Goal: Obtain resource: Obtain resource

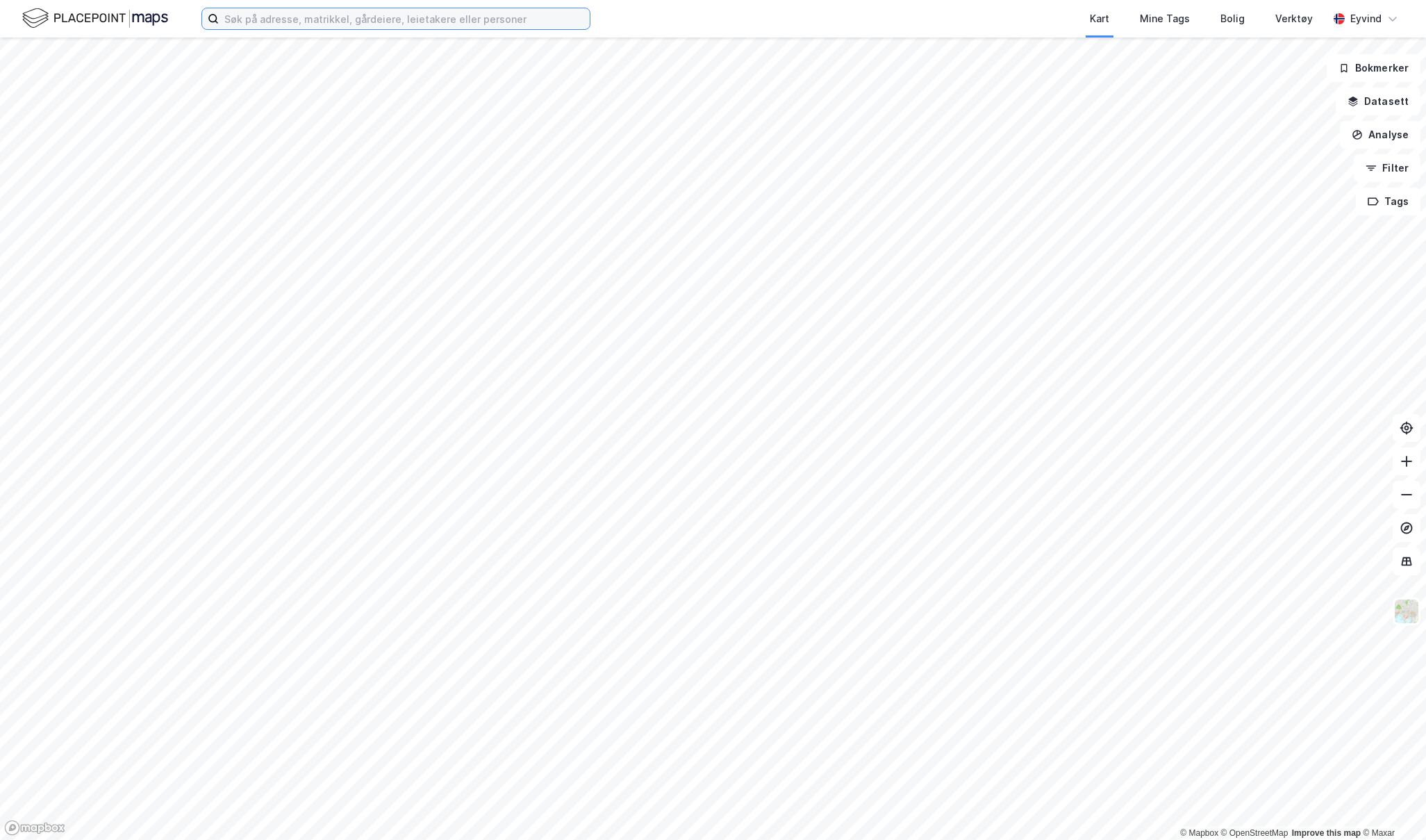
click at [250, 17] on input at bounding box center [404, 18] width 371 height 21
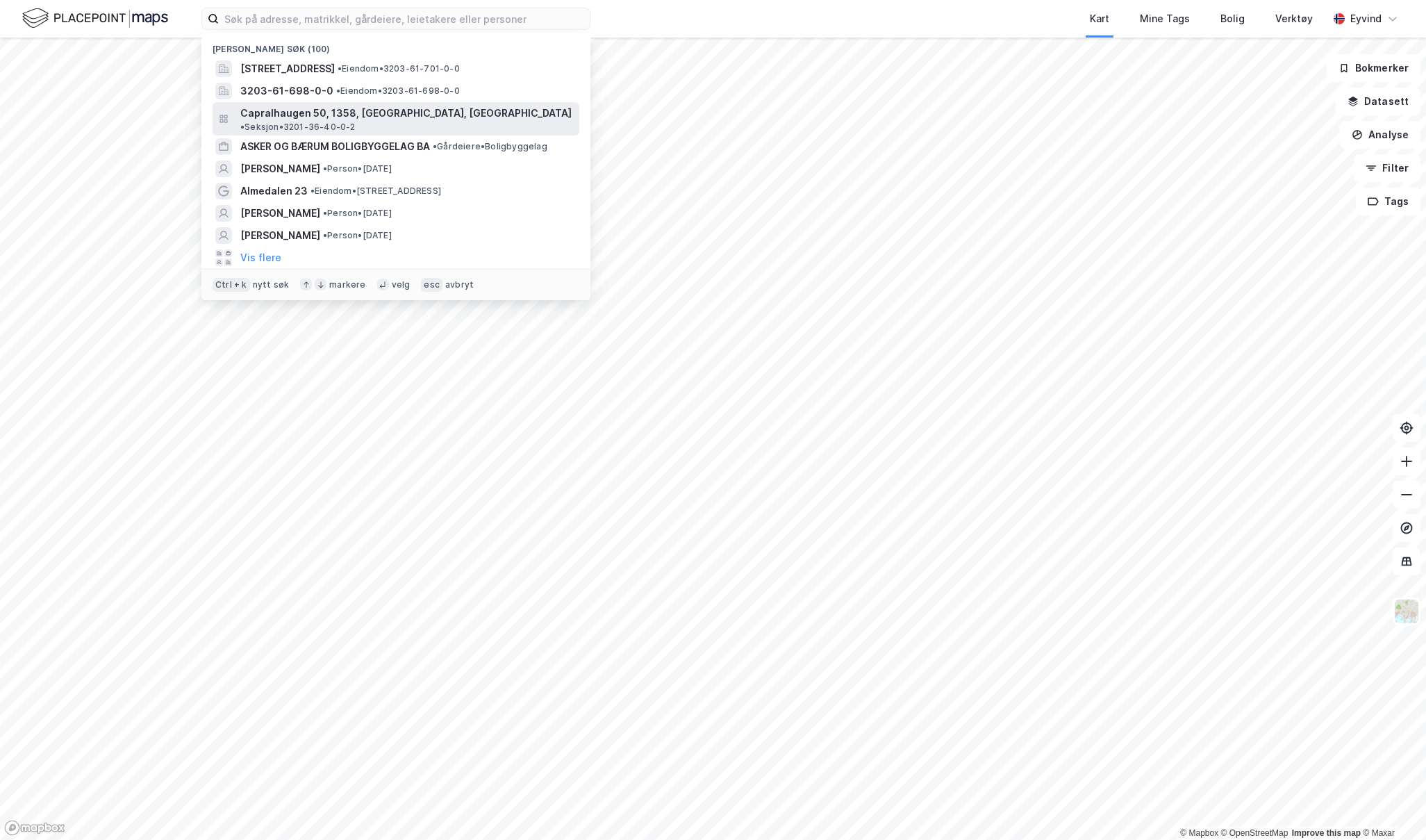
click at [308, 111] on span "Capralhaugen 50, 1358, [GEOGRAPHIC_DATA], [GEOGRAPHIC_DATA]" at bounding box center [406, 113] width 331 height 17
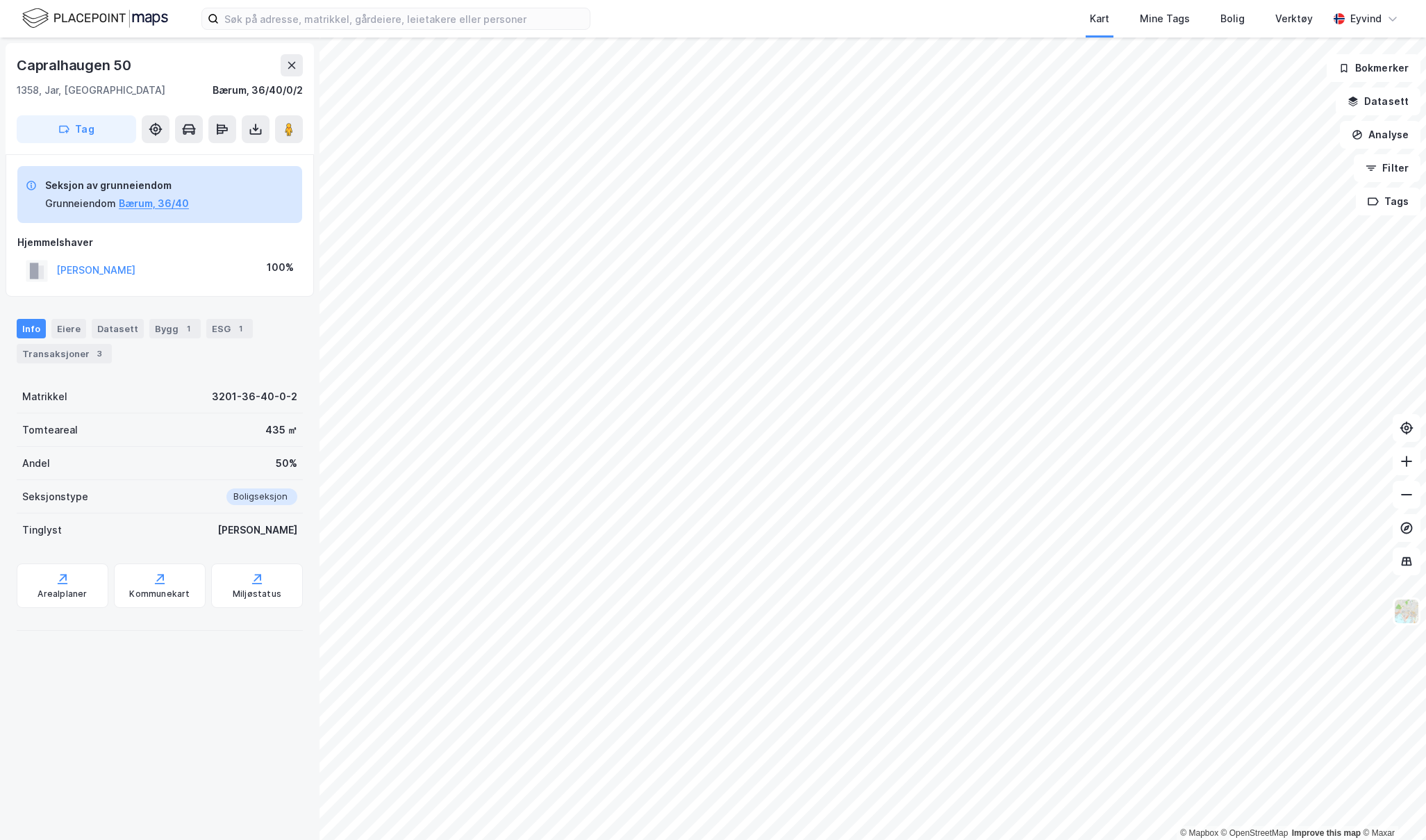
click at [102, 21] on img at bounding box center [94, 18] width 146 height 24
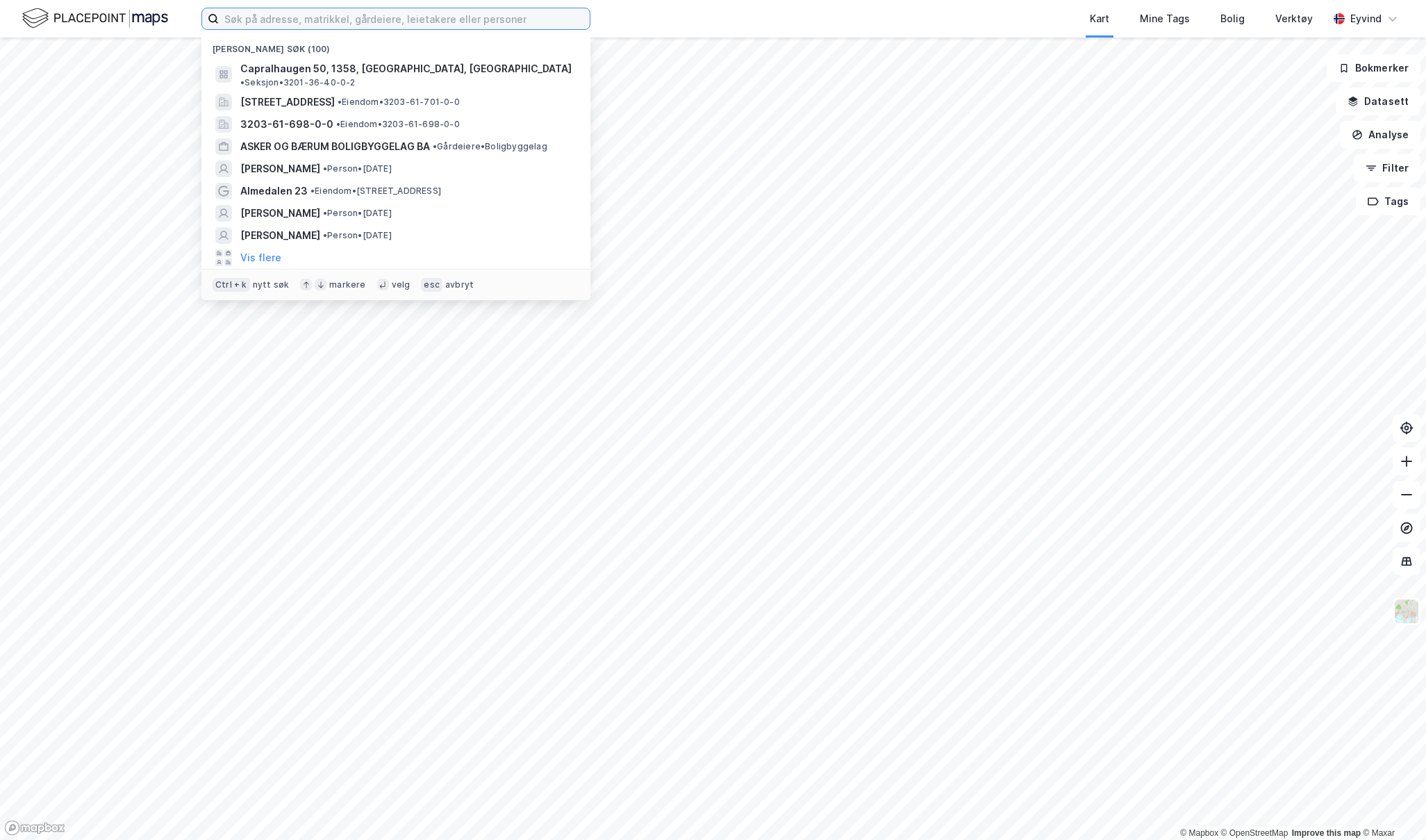
drag, startPoint x: 253, startPoint y: 18, endPoint x: 276, endPoint y: 1, distance: 28.6
click at [259, 16] on input at bounding box center [404, 18] width 371 height 21
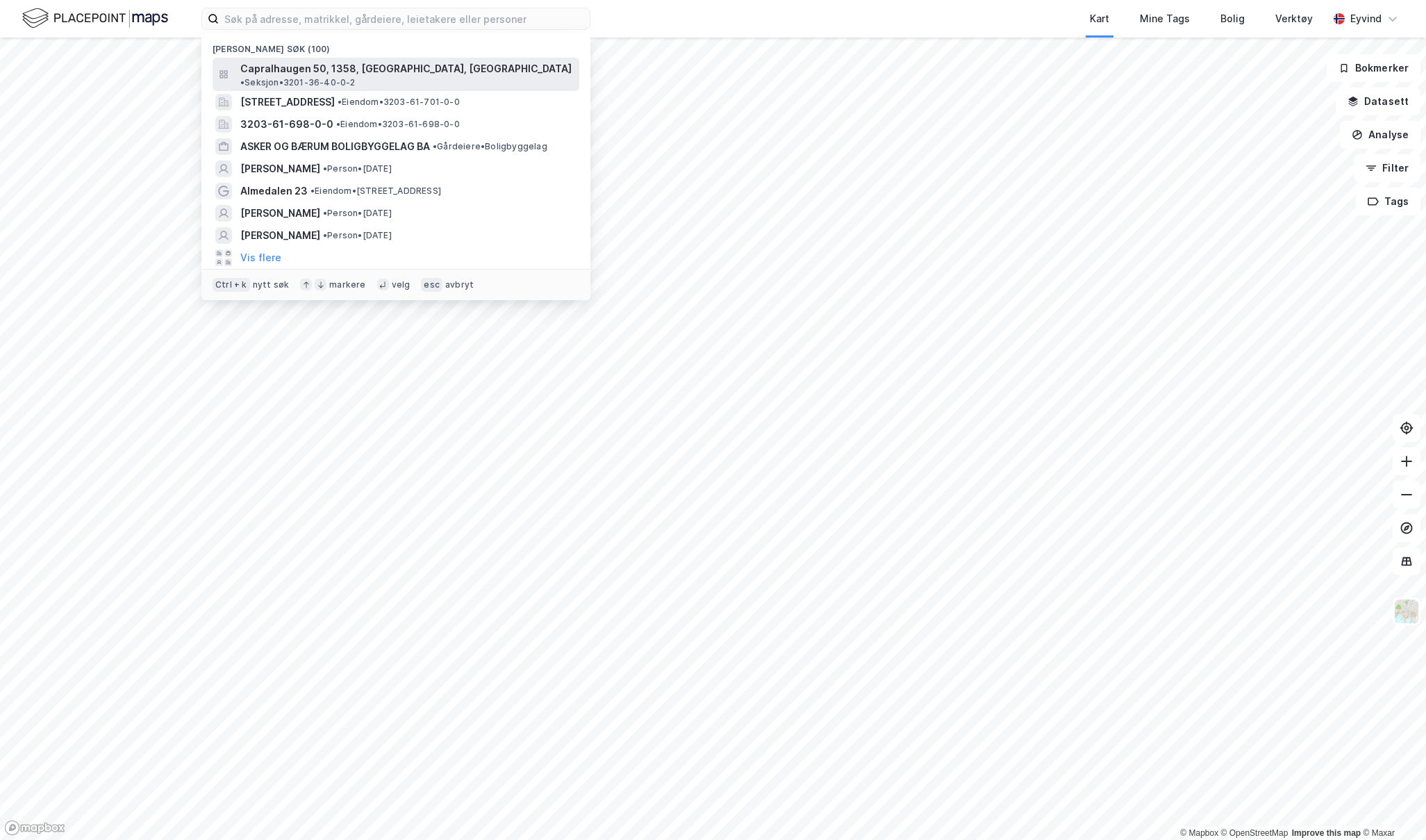
click at [288, 67] on span "Capralhaugen 50, 1358, [GEOGRAPHIC_DATA], [GEOGRAPHIC_DATA]" at bounding box center [406, 69] width 331 height 17
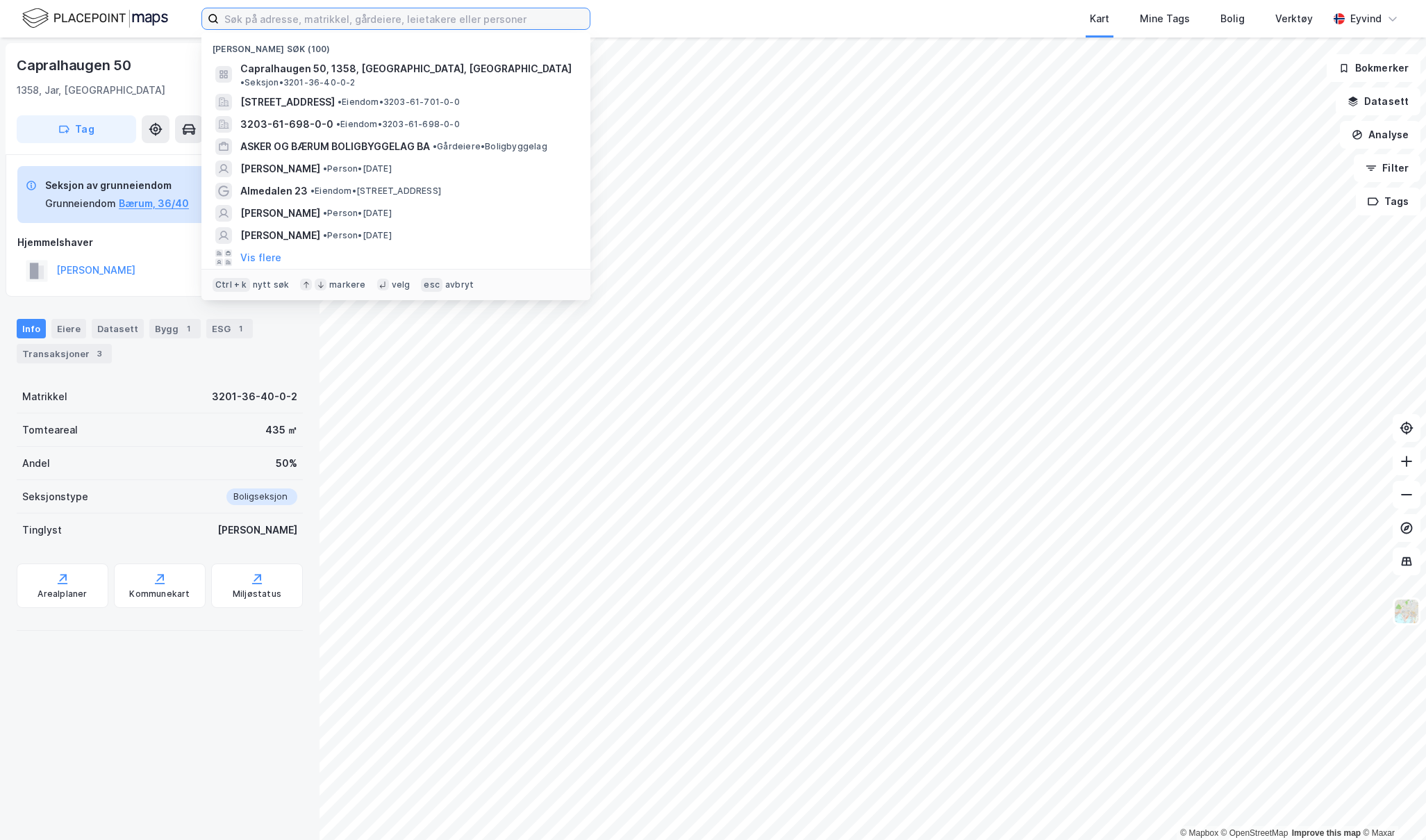
click at [281, 16] on input at bounding box center [404, 18] width 371 height 21
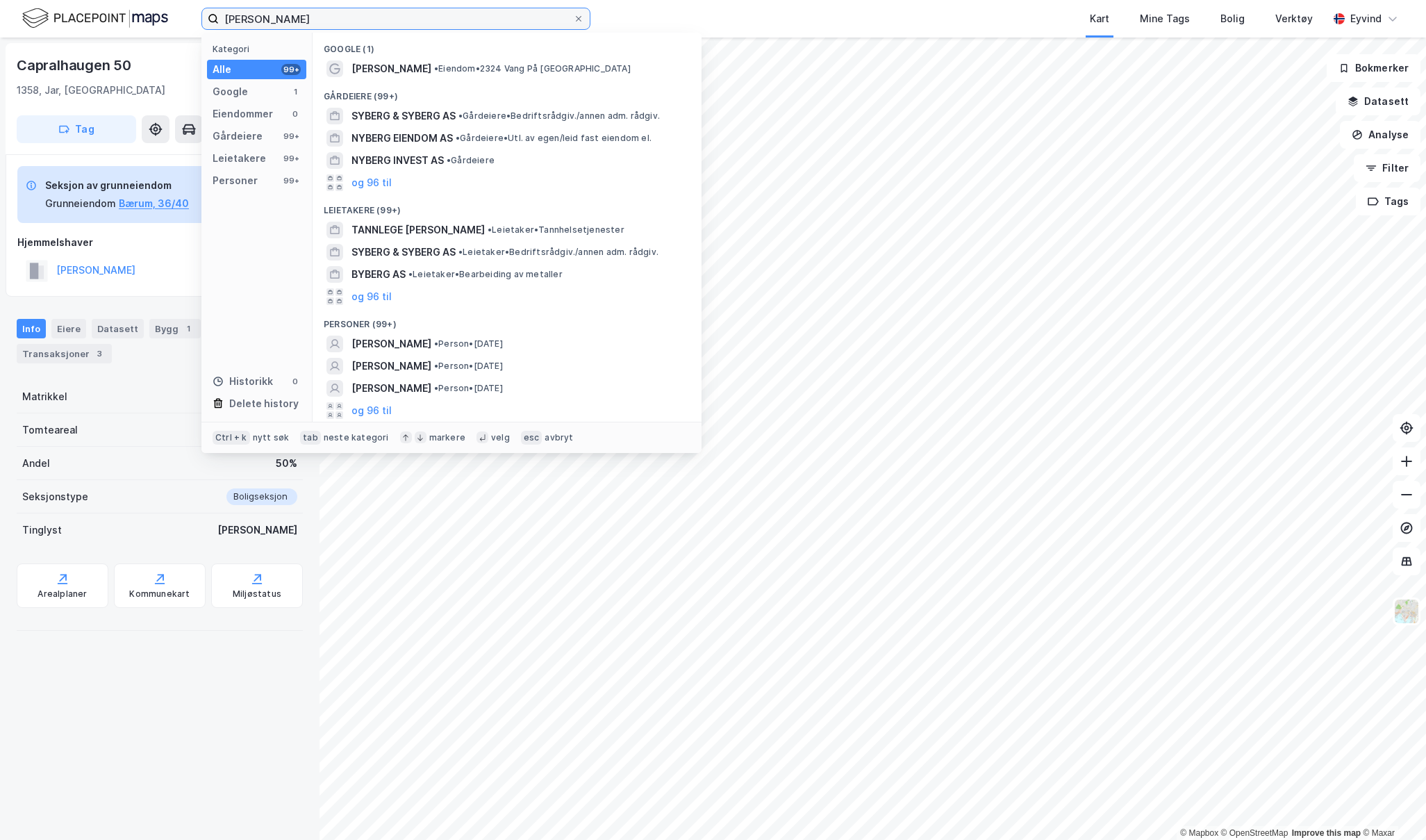
click at [249, 21] on input "[PERSON_NAME]" at bounding box center [396, 18] width 354 height 21
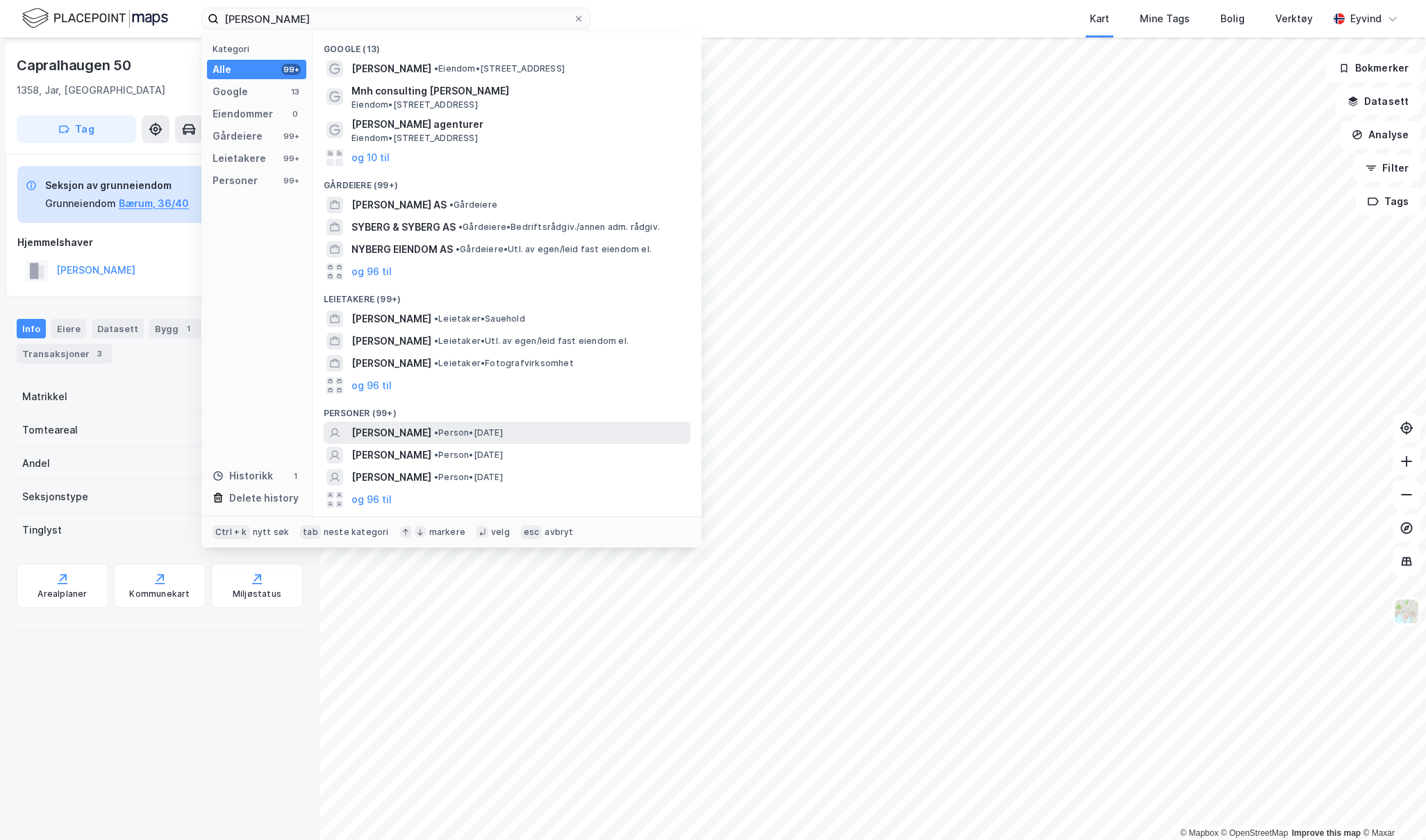
click at [398, 432] on span "[PERSON_NAME]" at bounding box center [391, 433] width 80 height 17
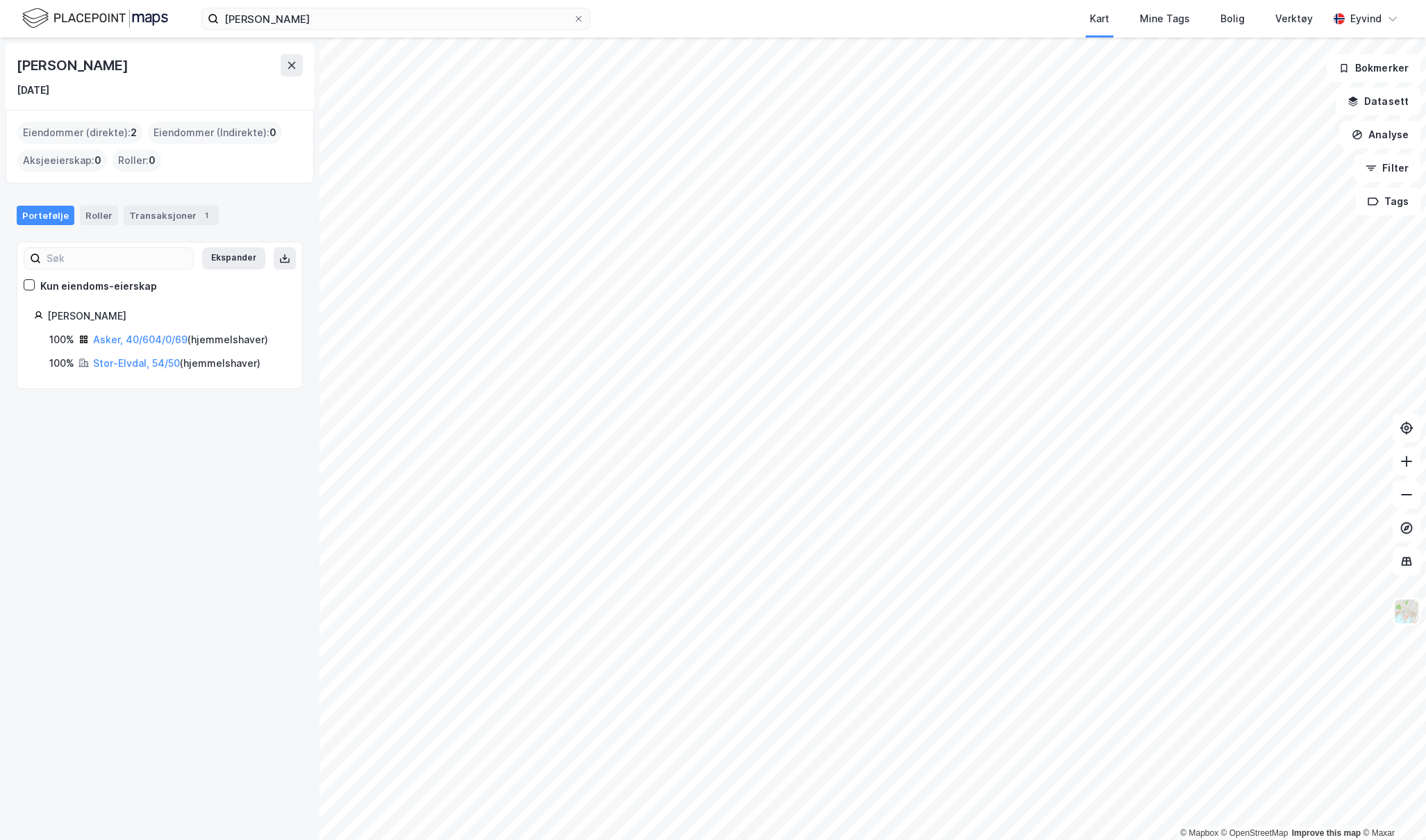
click at [103, 327] on div "[PERSON_NAME] 100% Asker, 40/604/0/69 ( hjemmelshaver ) 100% Stor-Elvdal, 54/50…" at bounding box center [159, 339] width 251 height 64
click at [106, 342] on link "Asker, 40/604/0/69" at bounding box center [140, 339] width 94 height 12
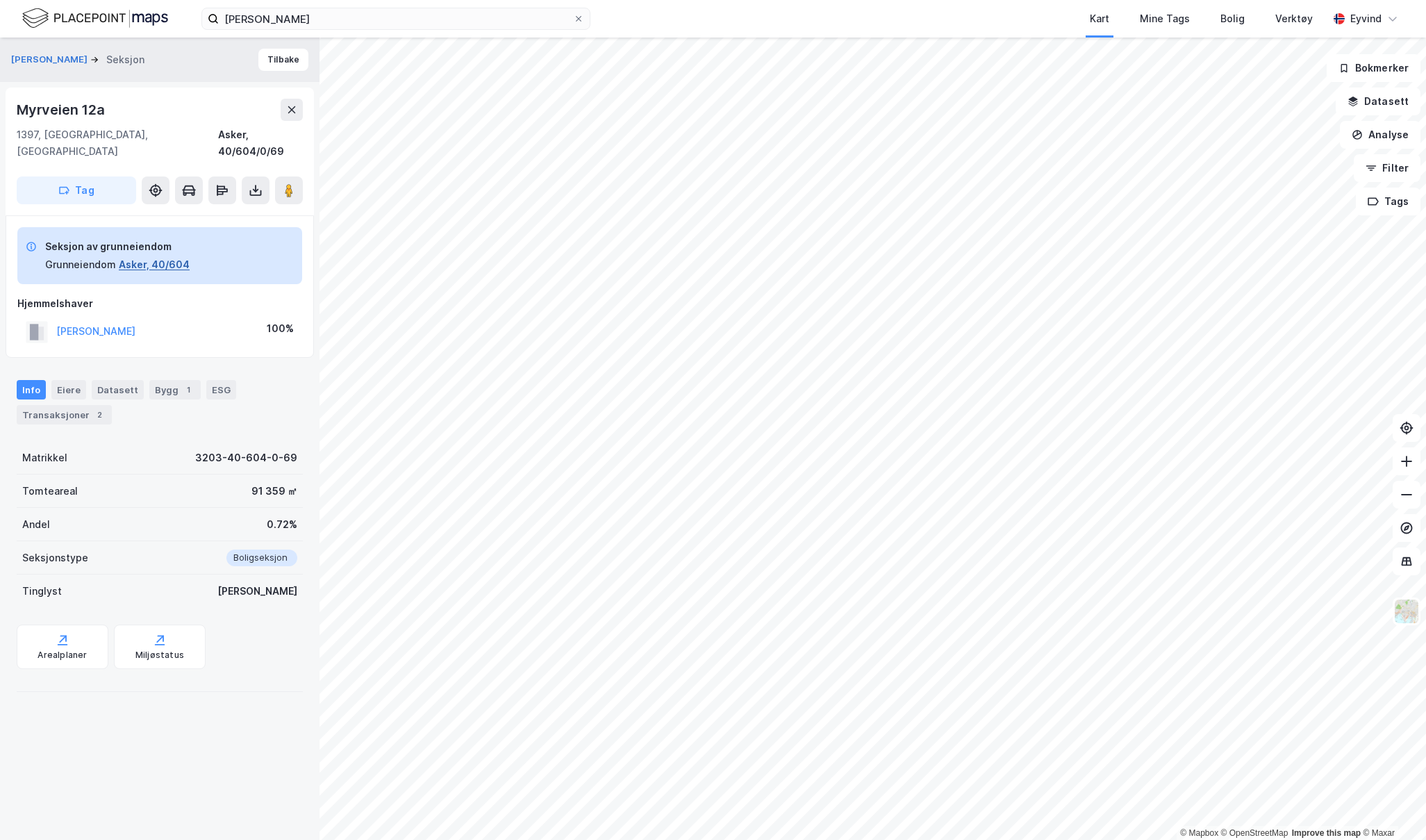
click at [151, 256] on button "Asker, 40/604" at bounding box center [154, 264] width 71 height 17
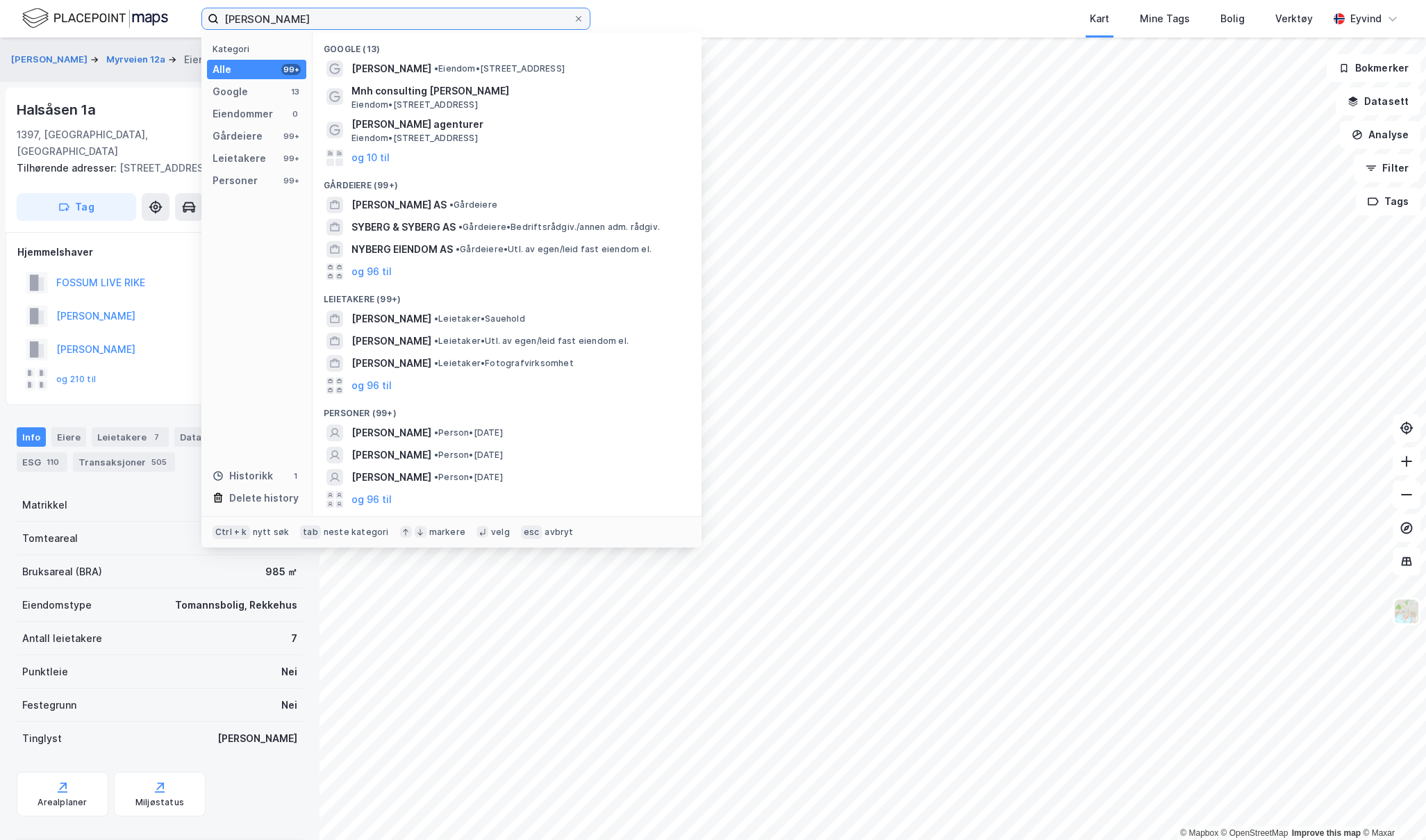
click at [327, 21] on input "[PERSON_NAME]" at bounding box center [396, 18] width 354 height 21
click at [431, 429] on span "[PERSON_NAME]" at bounding box center [391, 433] width 80 height 17
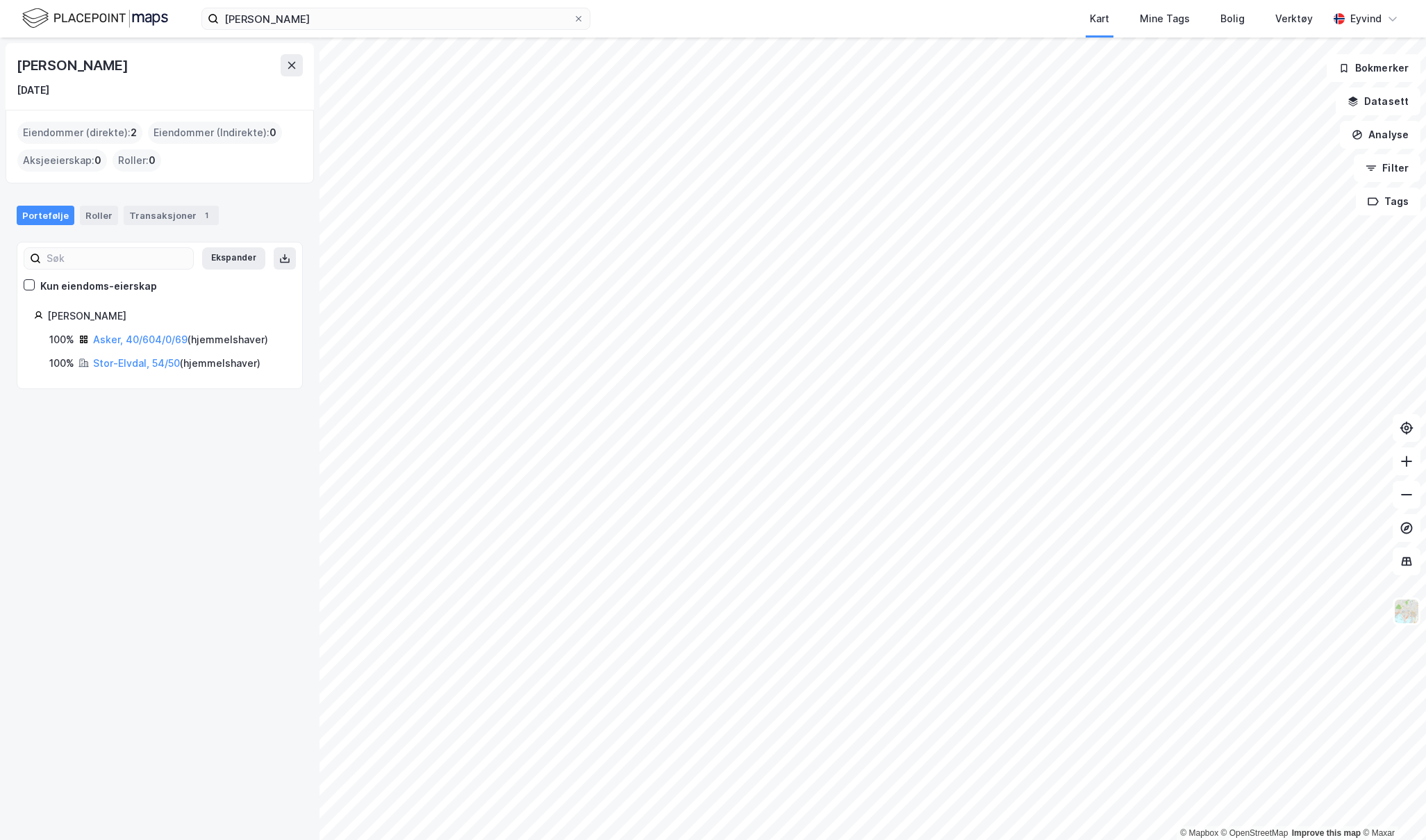
click at [201, 336] on div "Asker, 40/604/0/69 ( hjemmelshaver )" at bounding box center [180, 339] width 175 height 17
click at [179, 339] on link "Asker, 40/604/0/69" at bounding box center [140, 339] width 94 height 12
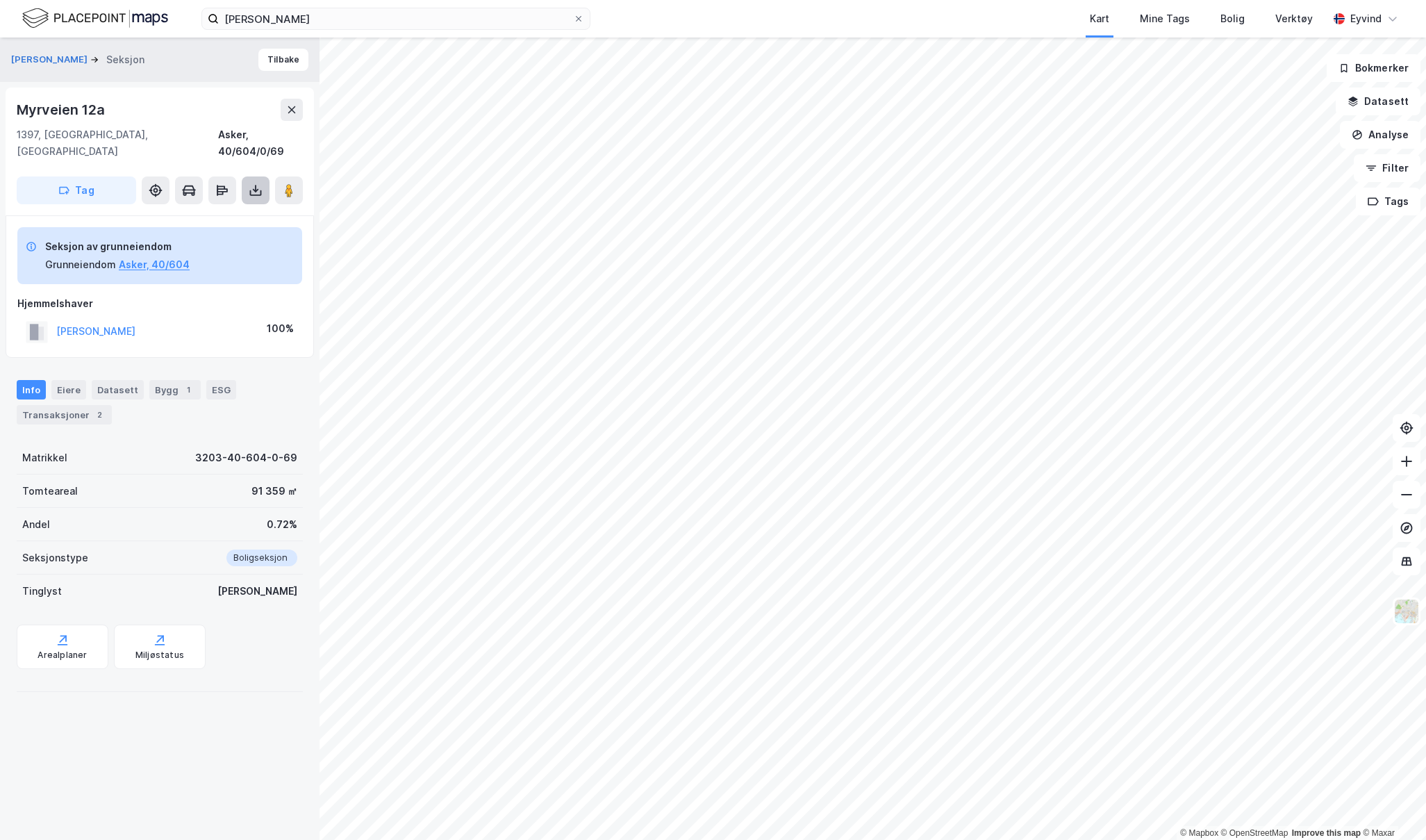
click at [249, 182] on button at bounding box center [256, 190] width 28 height 28
click at [250, 207] on div "Last ned grunnbok" at bounding box center [196, 218] width 148 height 22
drag, startPoint x: 398, startPoint y: 31, endPoint x: 202, endPoint y: 29, distance: 196.0
click at [168, 29] on div "[PERSON_NAME] Kart Mine Tags Bolig Verktøy Eyvind" at bounding box center [713, 18] width 1426 height 37
click at [263, 7] on div "[PERSON_NAME] Kart Mine Tags Bolig Verktøy Eyvind" at bounding box center [713, 18] width 1426 height 37
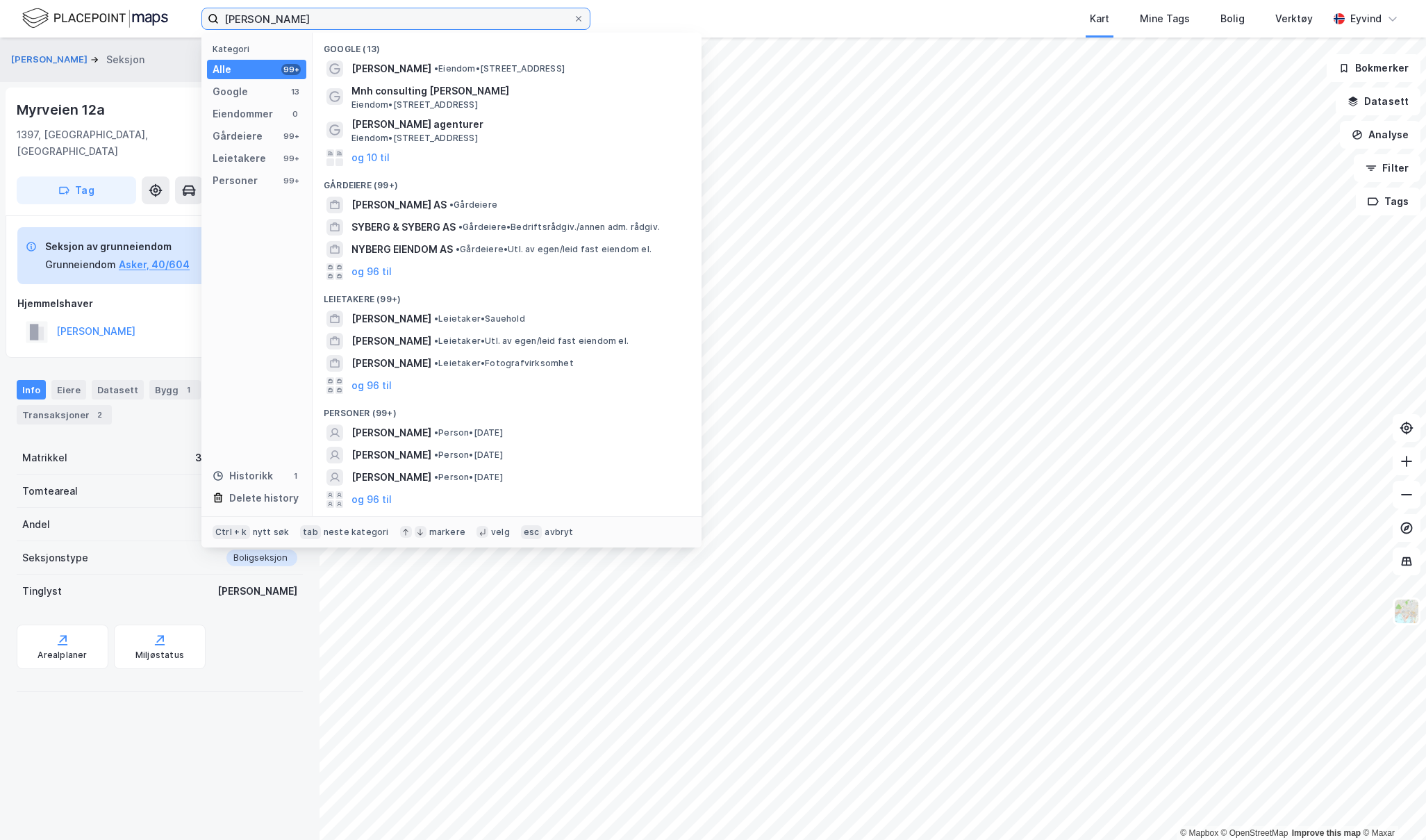
click at [338, 22] on input "[PERSON_NAME]" at bounding box center [396, 18] width 354 height 21
drag, startPoint x: 364, startPoint y: 22, endPoint x: 6, endPoint y: 22, distance: 358.0
click at [6, 22] on div "[PERSON_NAME] Kategori Alle 99+ Google 13 Eiendommer 0 Gårdeiere 99+ Leietakere…" at bounding box center [713, 18] width 1426 height 37
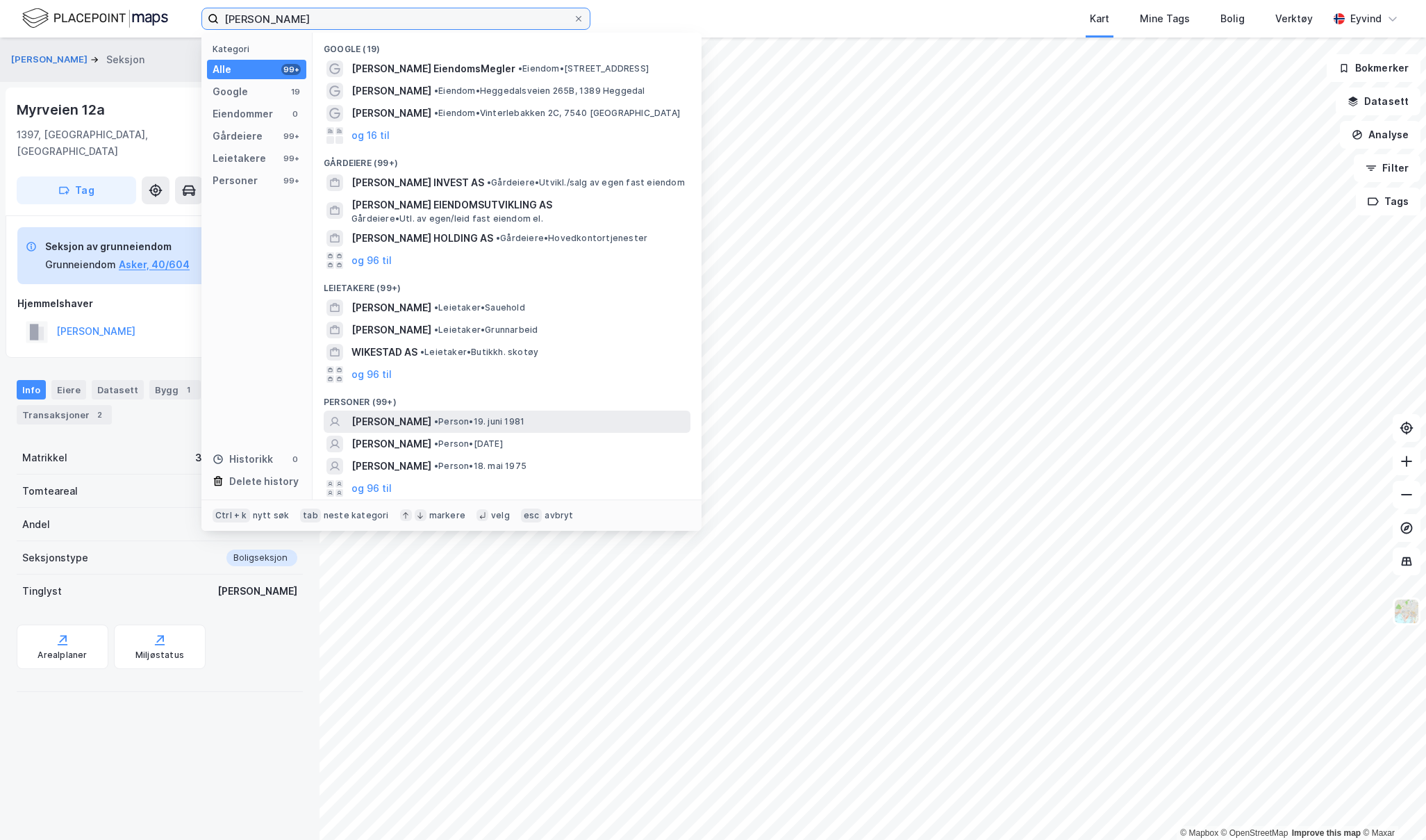
type input "[PERSON_NAME]"
click at [438, 418] on span "•" at bounding box center [437, 421] width 4 height 10
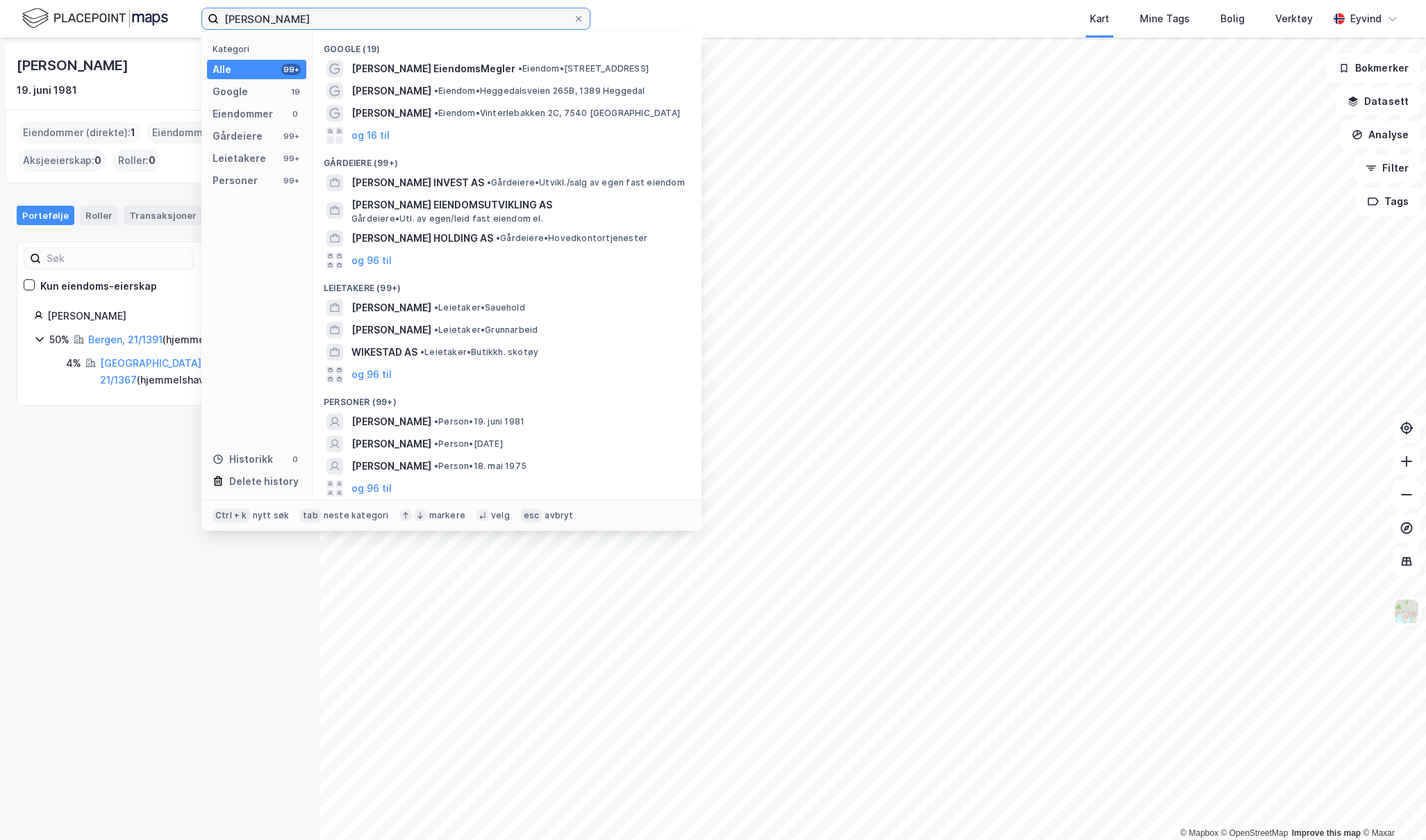
click at [333, 16] on input "[PERSON_NAME]" at bounding box center [396, 18] width 354 height 21
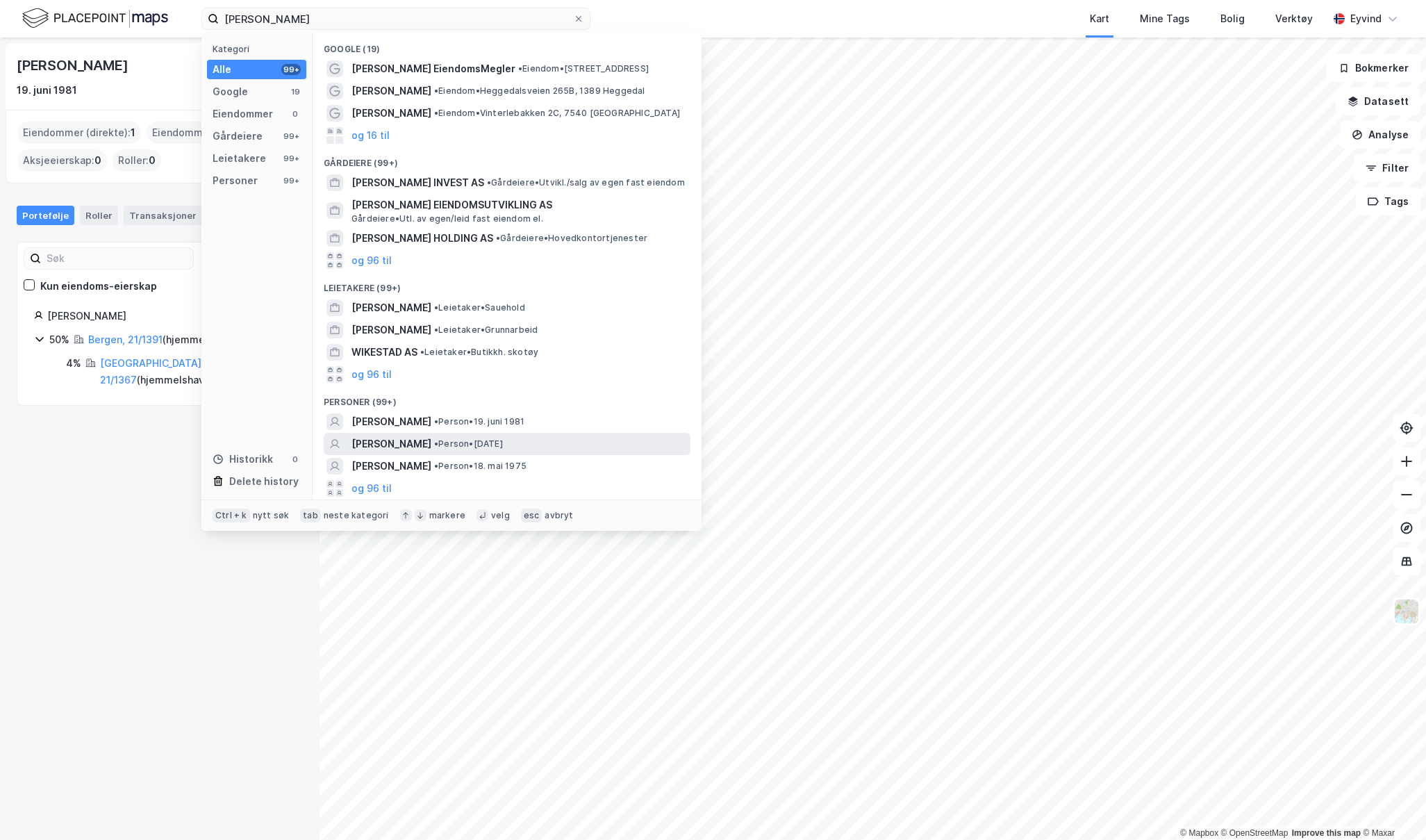
click at [638, 442] on div "[PERSON_NAME] • Person • [DATE]" at bounding box center [519, 444] width 336 height 17
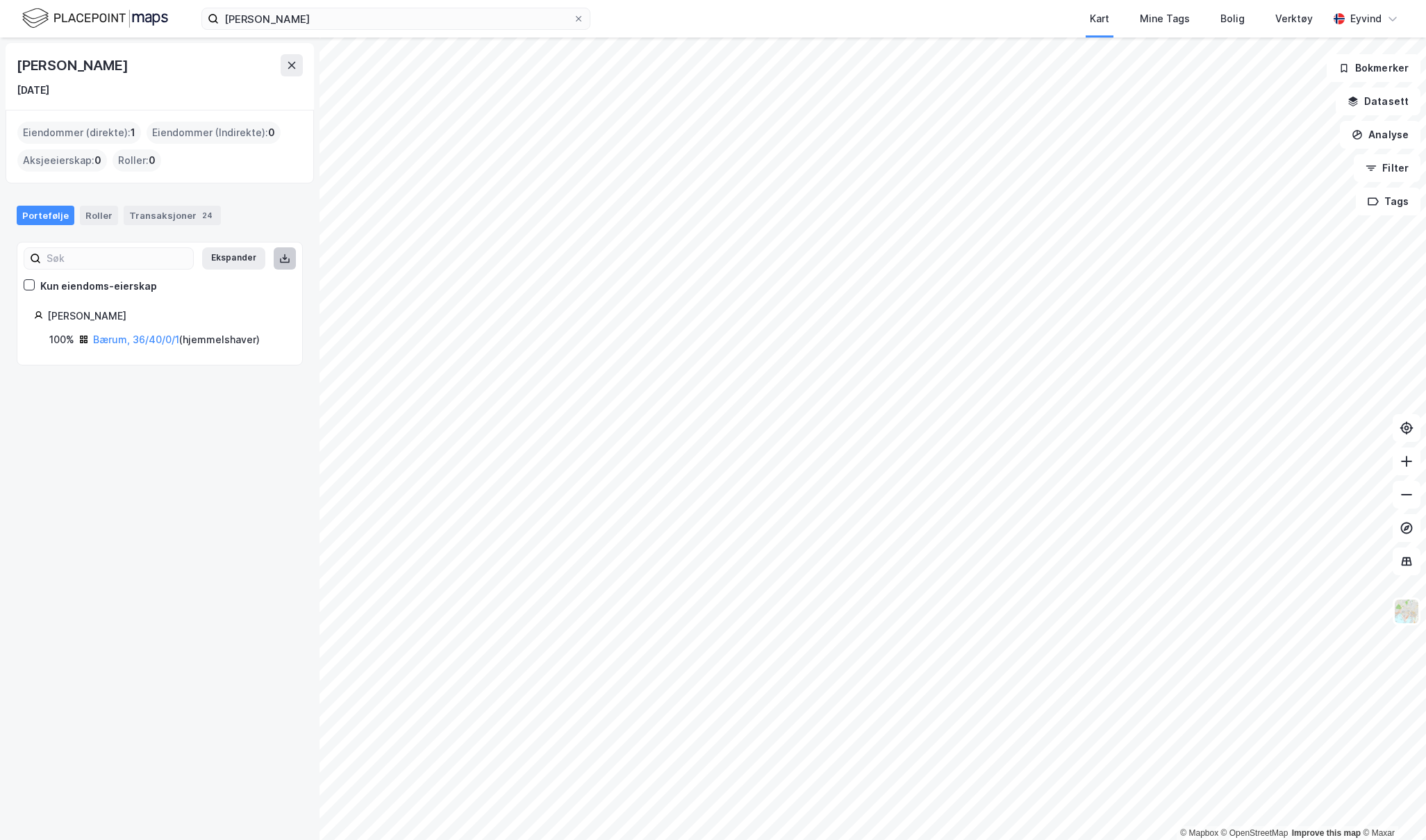
click at [279, 261] on icon at bounding box center [284, 258] width 11 height 11
click at [147, 341] on link "Bærum, 36/40/0/1" at bounding box center [136, 339] width 86 height 12
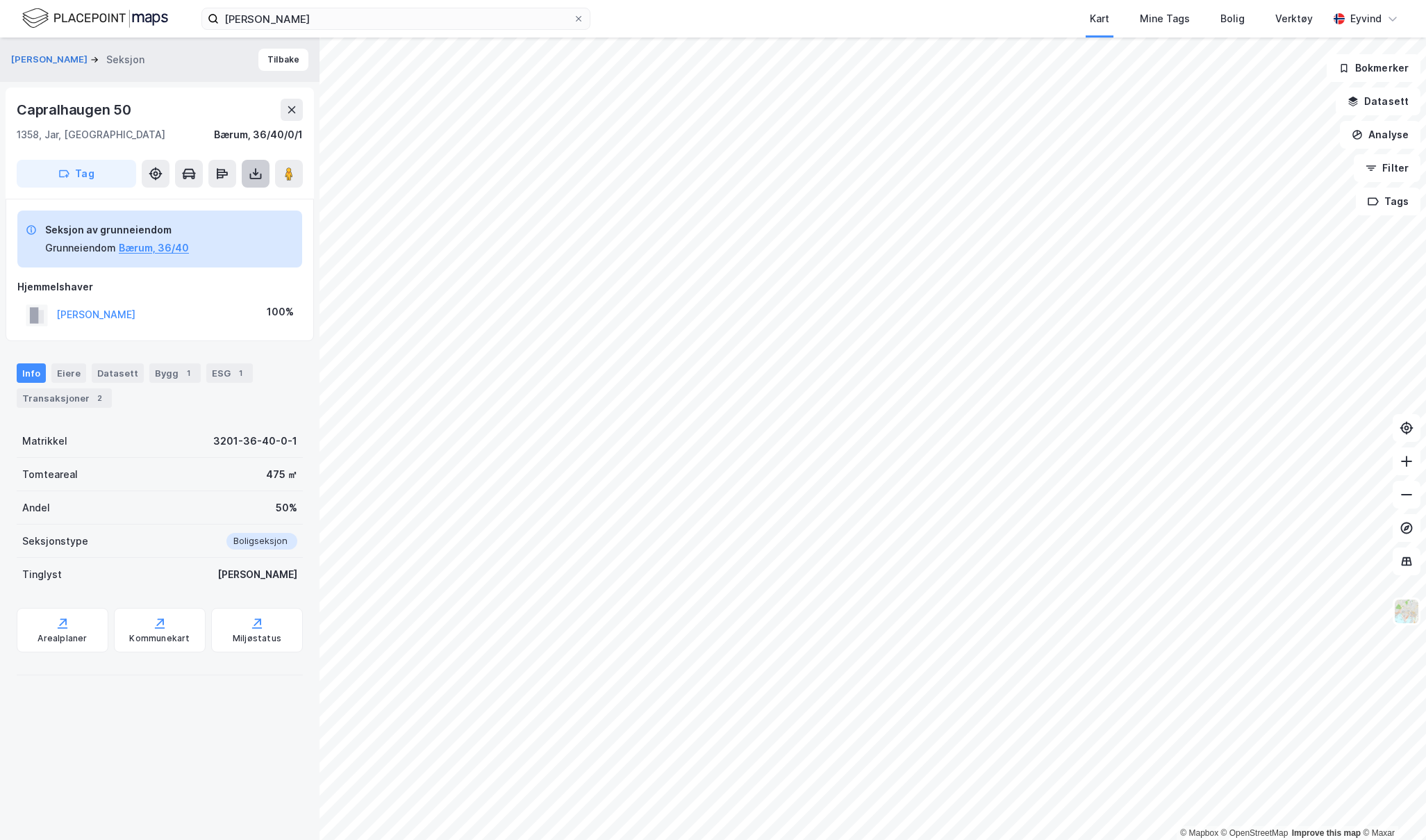
click at [248, 175] on button at bounding box center [256, 174] width 28 height 28
click at [227, 207] on div "Last ned grunnbok" at bounding box center [187, 201] width 81 height 11
